Goal: Task Accomplishment & Management: Manage account settings

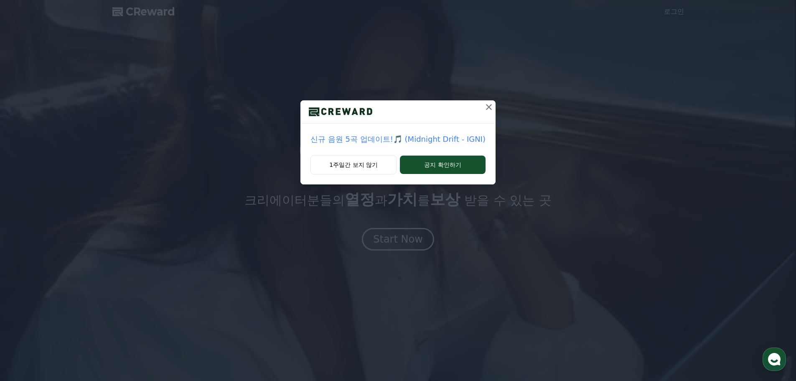
click at [488, 106] on icon at bounding box center [489, 107] width 6 height 6
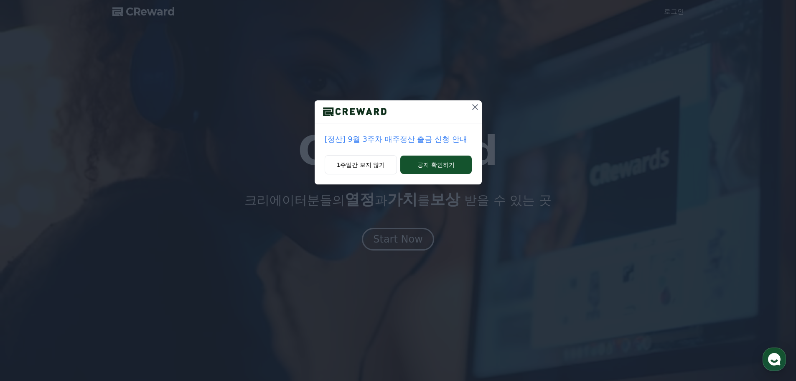
click at [467, 104] on div at bounding box center [398, 111] width 167 height 23
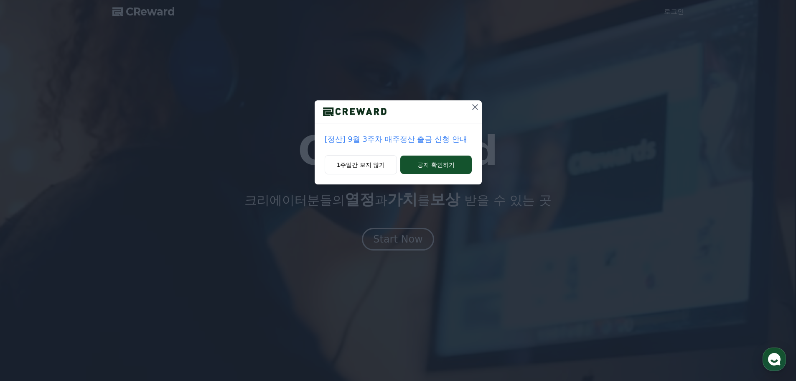
click at [474, 105] on icon at bounding box center [475, 107] width 10 height 10
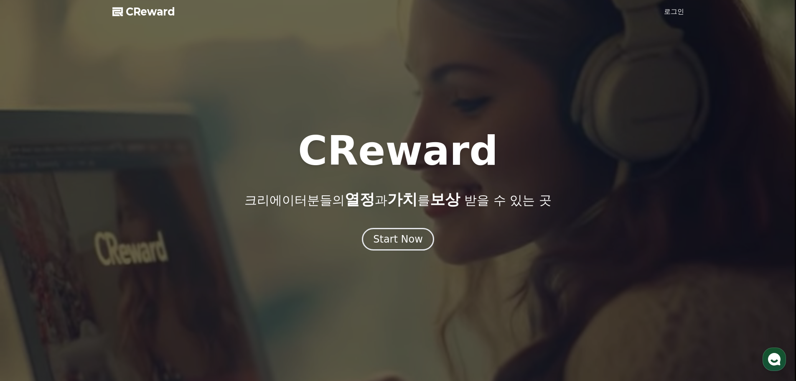
click at [683, 11] on link "로그인" at bounding box center [674, 12] width 20 height 10
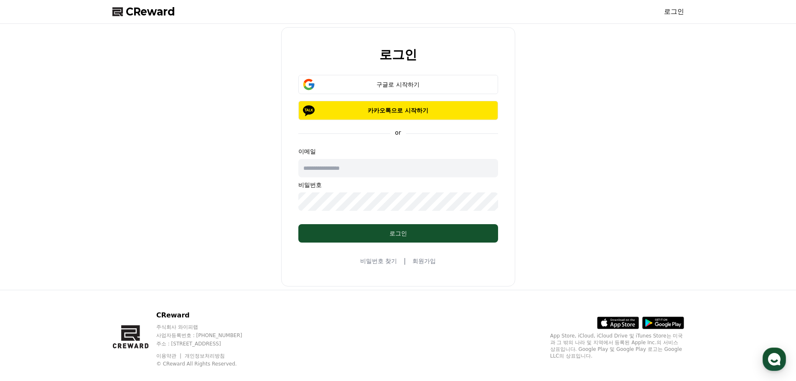
click at [417, 168] on input "text" at bounding box center [398, 168] width 200 height 18
type input "**********"
click at [416, 85] on div "구글로 시작하기" at bounding box center [397, 84] width 175 height 8
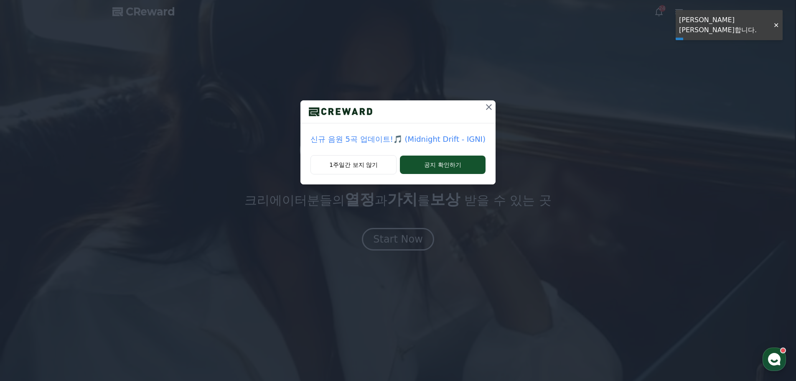
click at [485, 107] on icon at bounding box center [489, 107] width 10 height 10
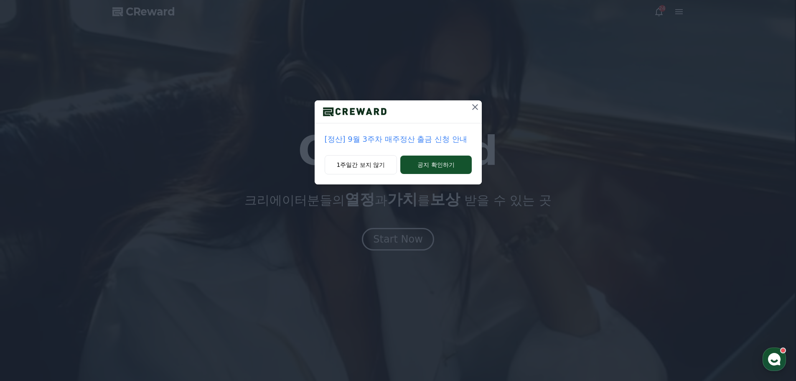
click at [622, 43] on div "[정산] 9월 3주차 매주정산 출금 신청 안내 1주일간 보지 않기 공지 확인하기" at bounding box center [398, 99] width 796 height 198
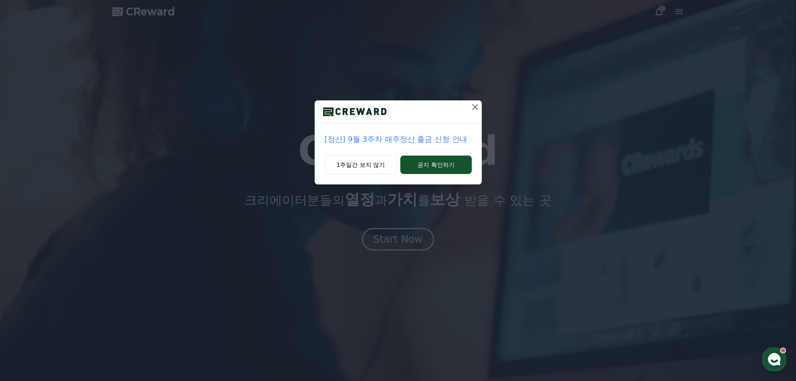
click at [473, 105] on icon at bounding box center [475, 107] width 6 height 6
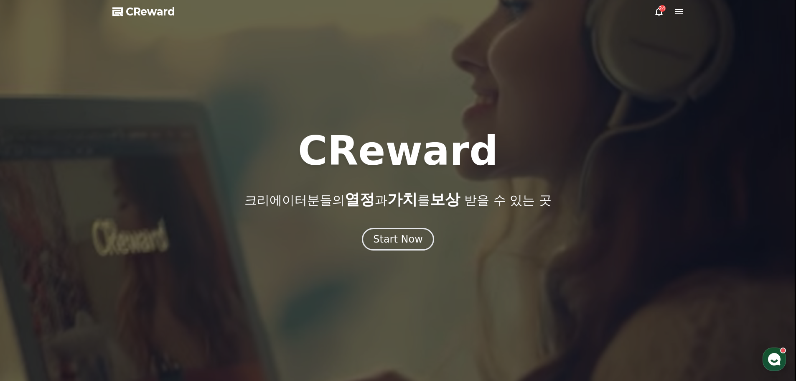
click at [659, 12] on icon at bounding box center [659, 12] width 10 height 10
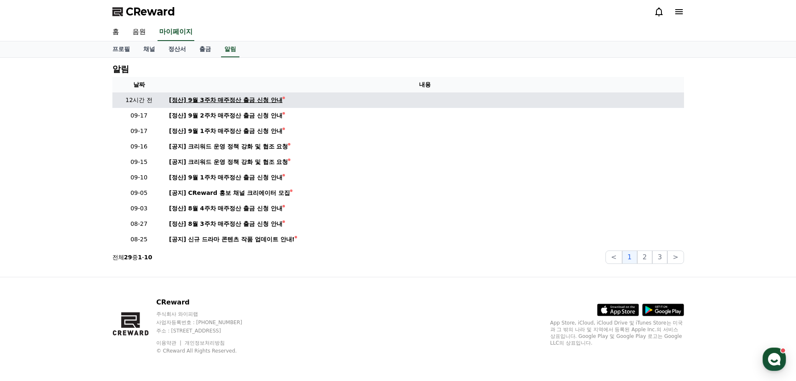
click at [275, 96] on div "[정산] 9월 3주차 매주정산 출금 신청 안내" at bounding box center [226, 100] width 114 height 9
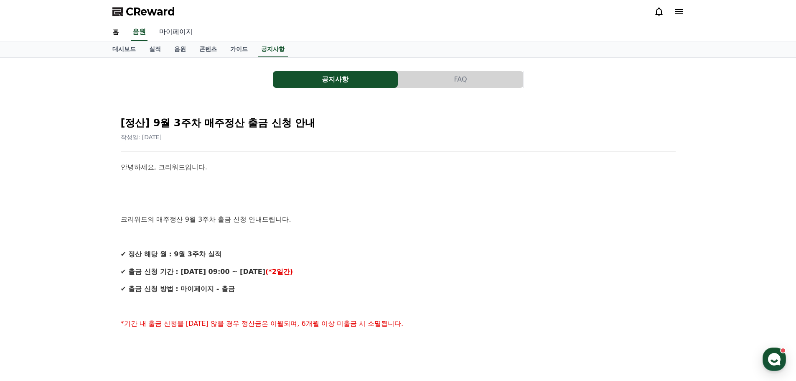
click at [177, 31] on link "마이페이지" at bounding box center [175, 32] width 47 height 18
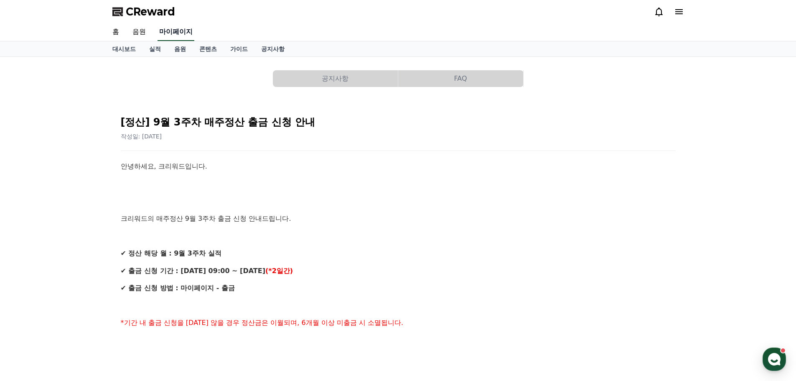
select select "**********"
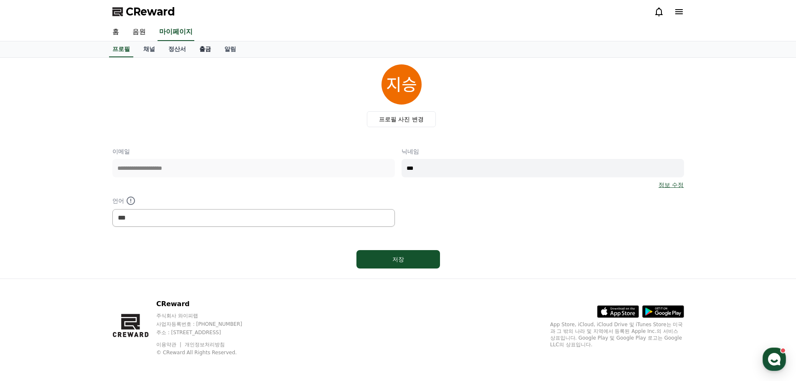
click at [198, 48] on link "출금" at bounding box center [205, 49] width 25 height 16
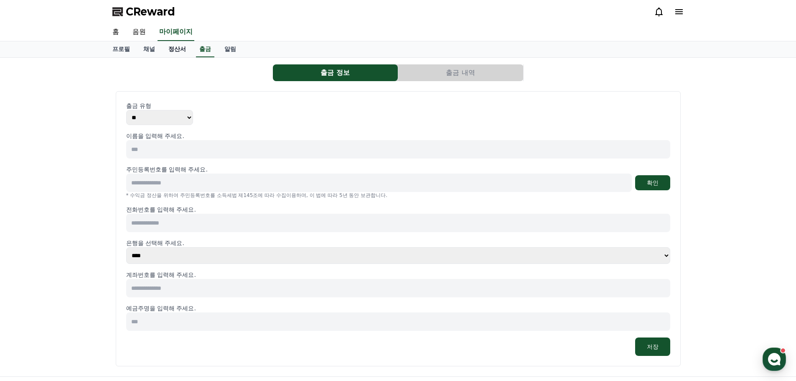
click at [168, 48] on link "정산서" at bounding box center [177, 49] width 31 height 16
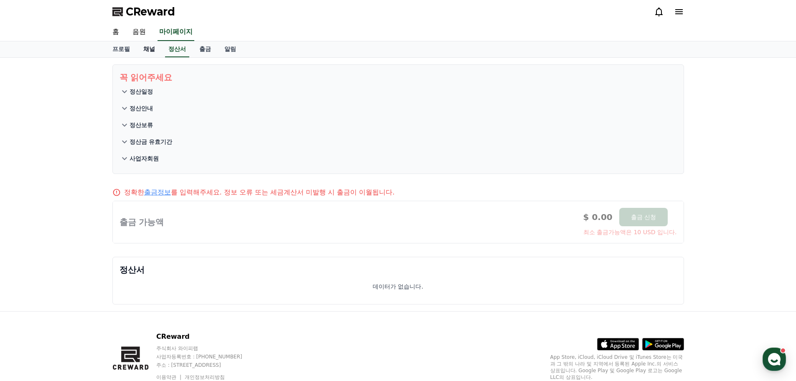
click at [151, 49] on link "채널" at bounding box center [149, 49] width 25 height 16
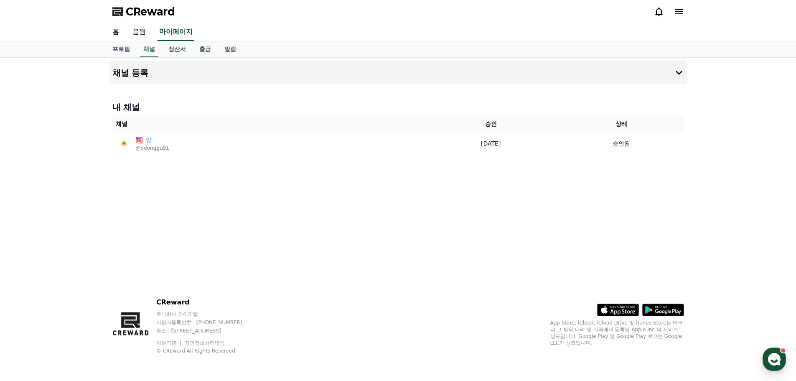
click at [145, 32] on link "음원" at bounding box center [139, 32] width 27 height 18
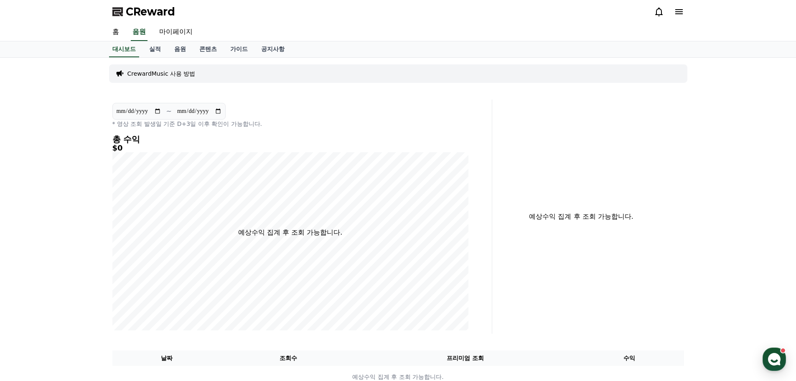
click at [126, 32] on div "홈 음원 마이페이지" at bounding box center [398, 32] width 585 height 18
click at [121, 32] on link "홈" at bounding box center [116, 32] width 20 height 18
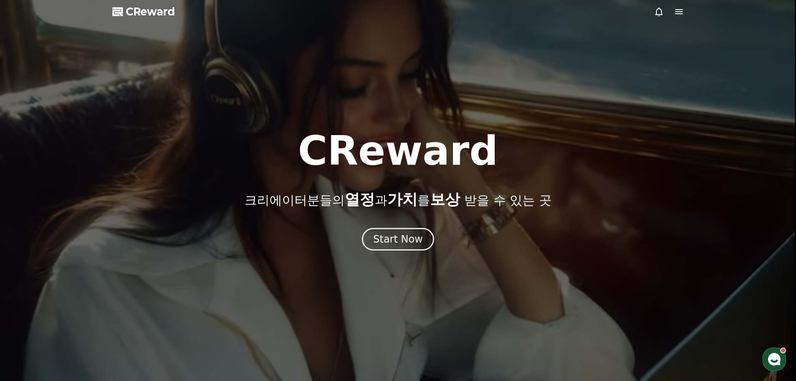
click at [688, 10] on div at bounding box center [398, 190] width 796 height 381
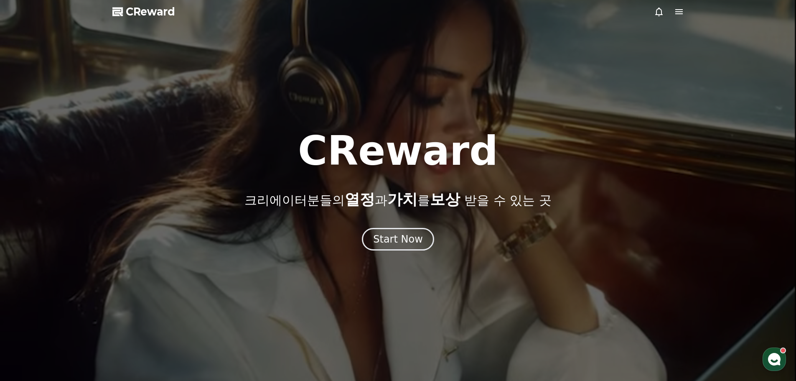
click at [684, 11] on div at bounding box center [398, 190] width 796 height 381
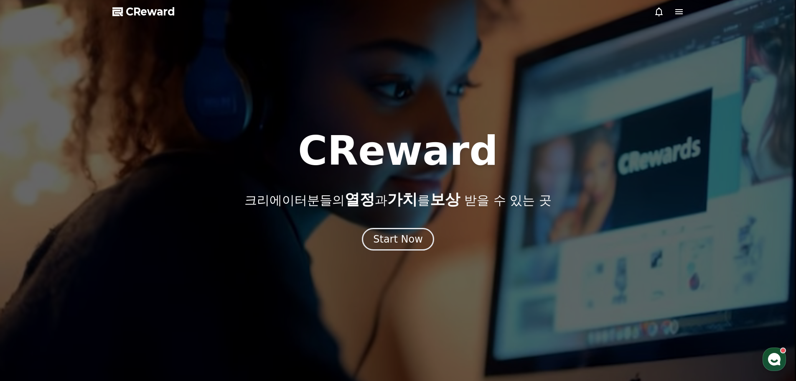
click at [684, 11] on div at bounding box center [398, 190] width 796 height 381
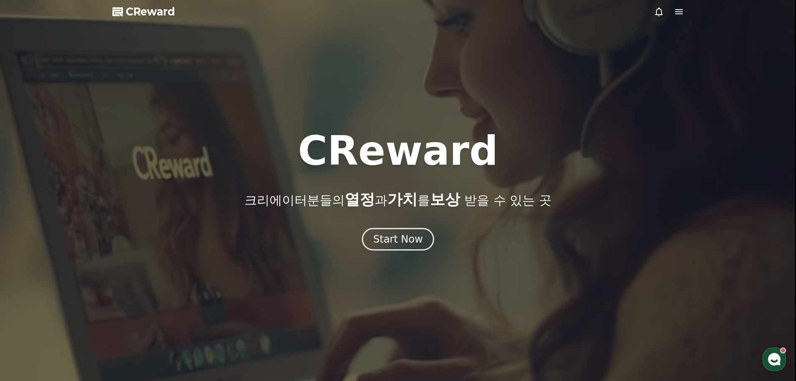
click at [680, 12] on icon at bounding box center [679, 11] width 8 height 5
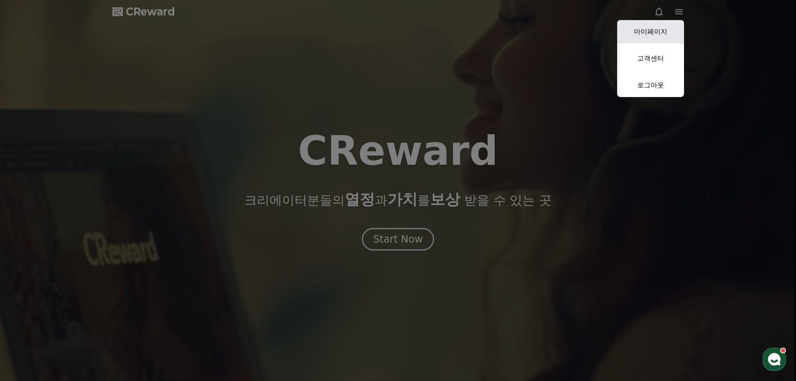
click at [665, 33] on link "마이페이지" at bounding box center [650, 31] width 67 height 23
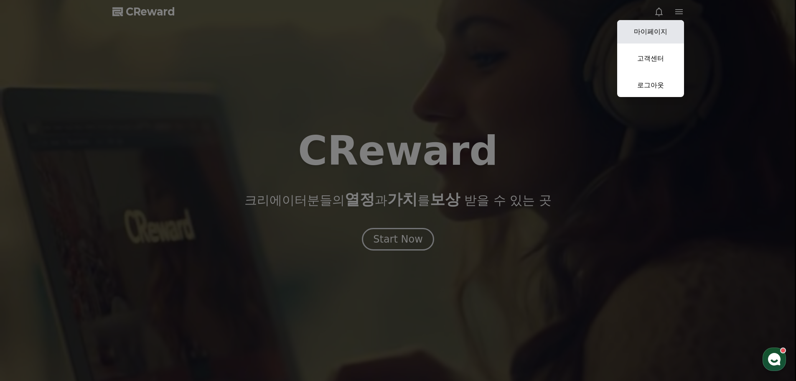
select select "**********"
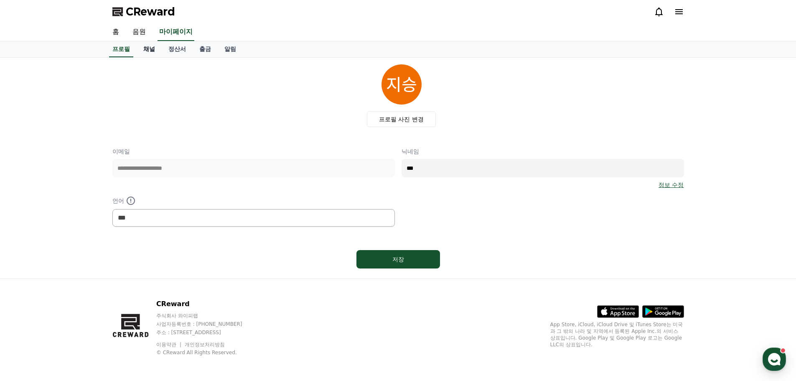
click at [145, 46] on link "채널" at bounding box center [149, 49] width 25 height 16
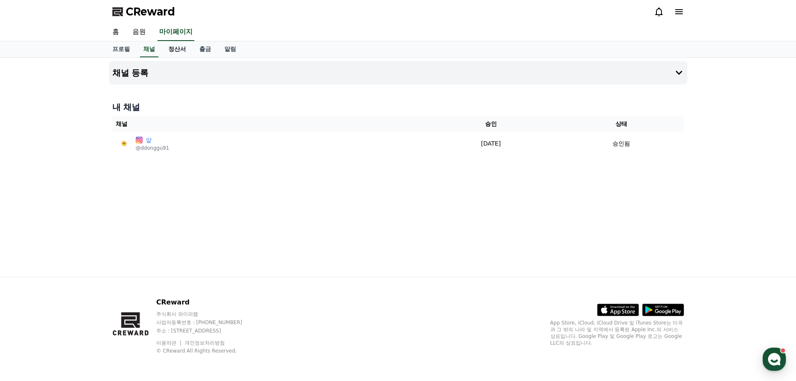
click at [181, 47] on link "정산서" at bounding box center [177, 49] width 31 height 16
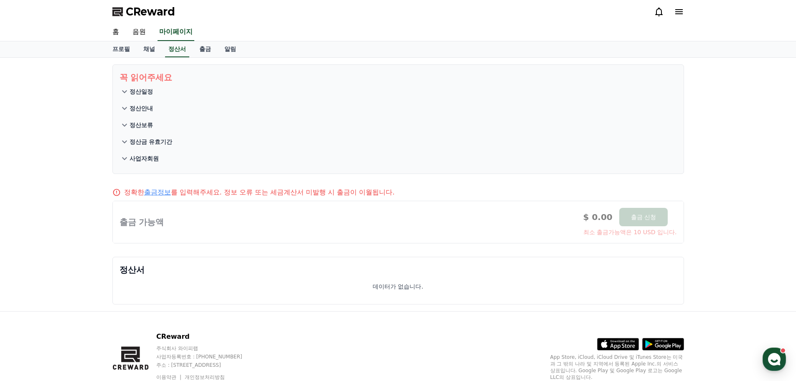
drag, startPoint x: 244, startPoint y: 215, endPoint x: 435, endPoint y: 220, distance: 191.4
click at [427, 220] on div at bounding box center [398, 222] width 571 height 42
click at [435, 220] on div at bounding box center [398, 222] width 571 height 42
click at [150, 92] on p "정산일정" at bounding box center [140, 91] width 23 height 8
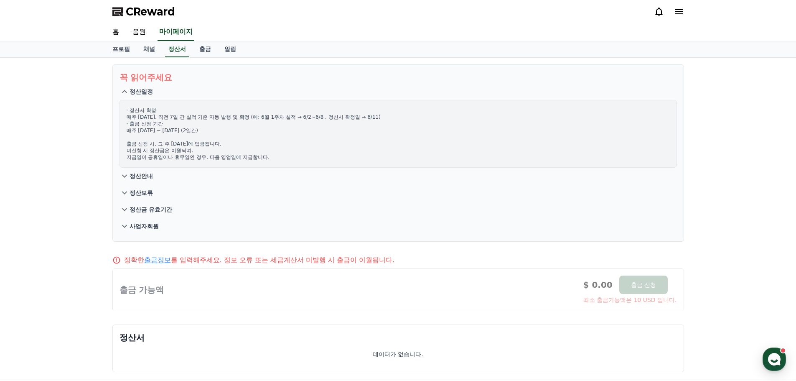
click at [150, 92] on p "정산일정" at bounding box center [140, 91] width 23 height 8
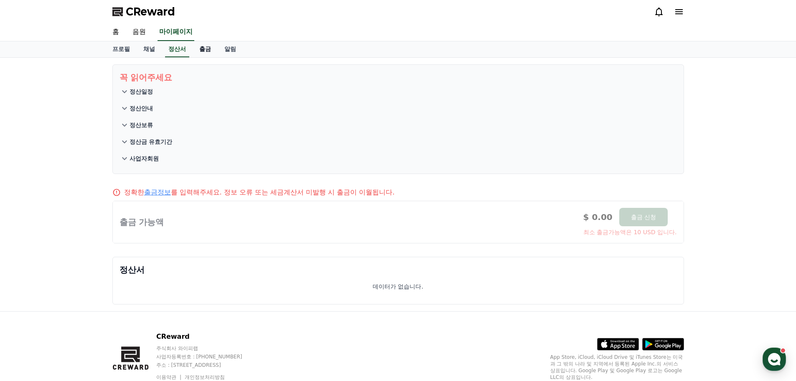
click at [203, 47] on link "출금" at bounding box center [205, 49] width 25 height 16
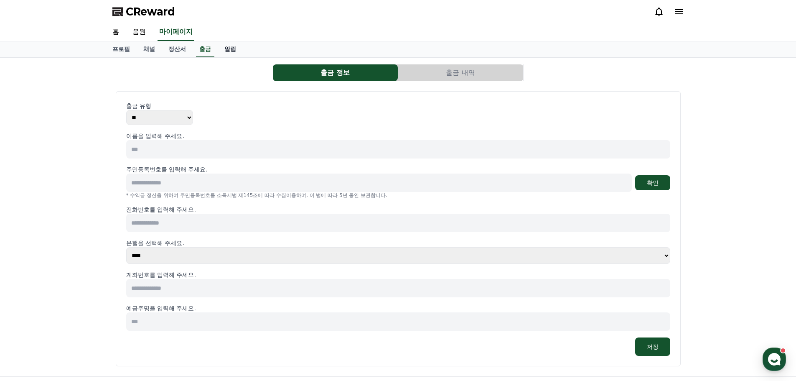
click at [234, 52] on link "알림" at bounding box center [230, 49] width 25 height 16
